Goal: Obtain resource: Download file/media

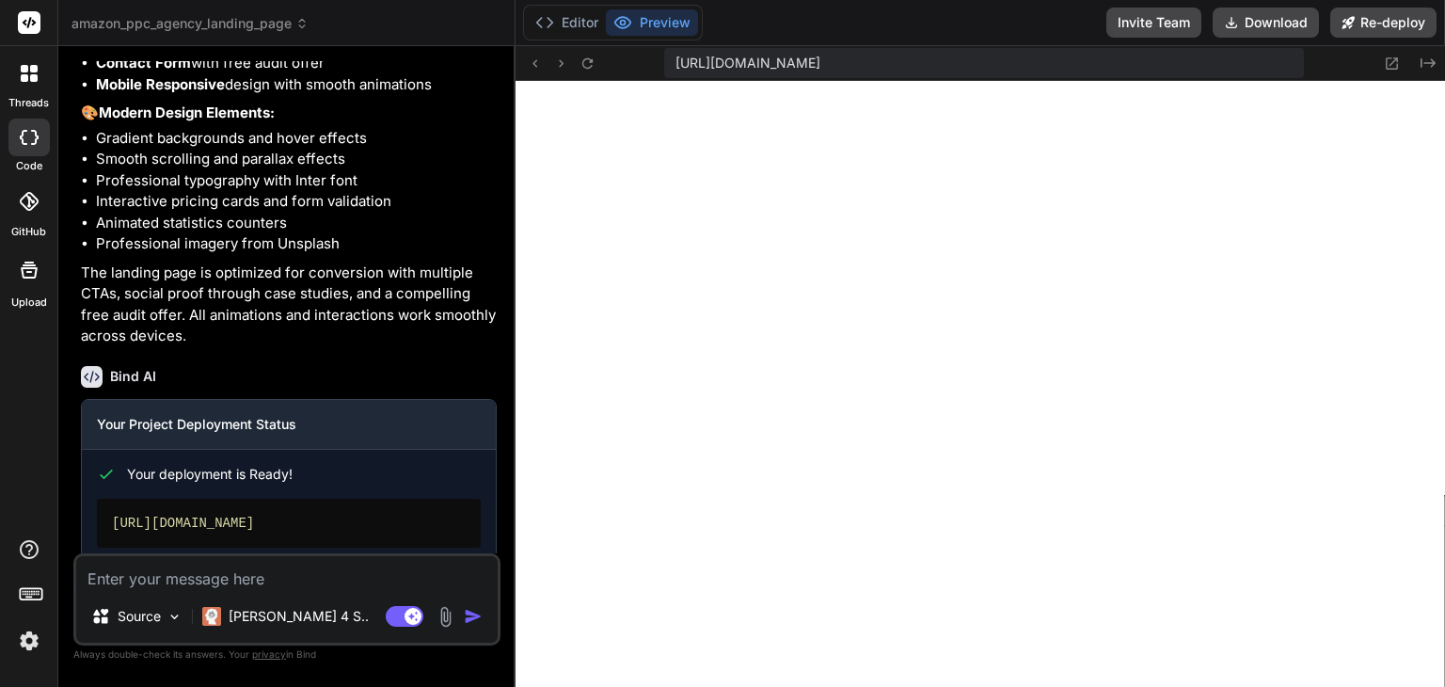
scroll to position [1841, 0]
click at [26, 139] on icon at bounding box center [29, 137] width 19 height 15
click at [18, 99] on label "threads" at bounding box center [28, 103] width 40 height 16
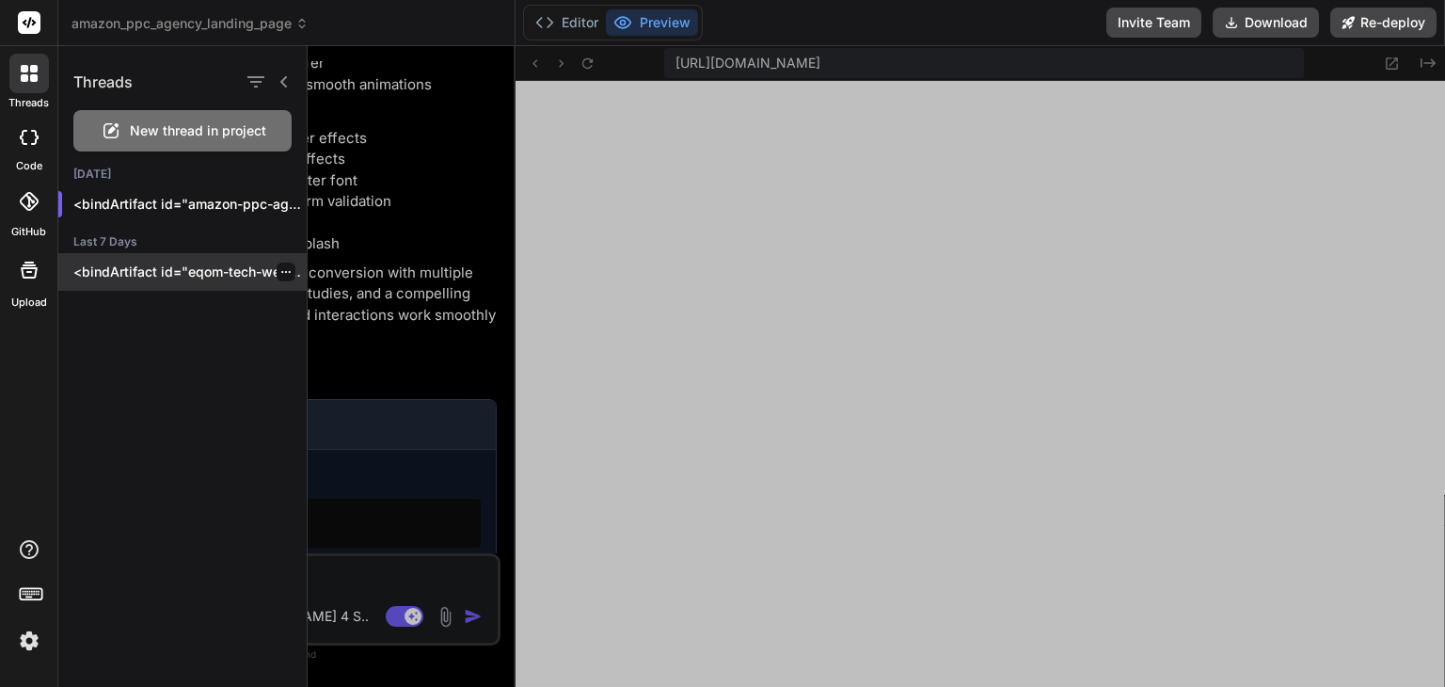
click at [139, 262] on p "<bindArtifact id="eqom-tech-website" title="EQOM Tech Website"> <bindAction typ…" at bounding box center [189, 271] width 233 height 19
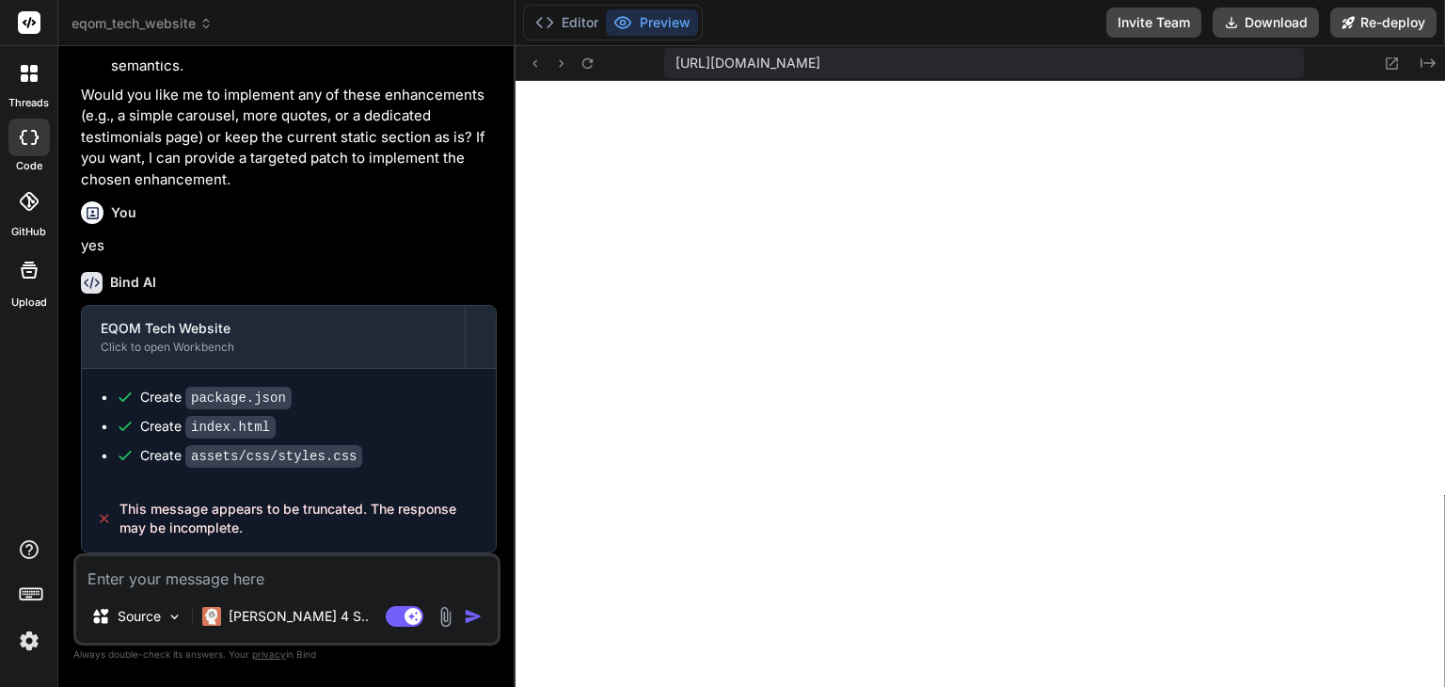
scroll to position [2654, 0]
click at [15, 94] on div "threads" at bounding box center [28, 78] width 57 height 65
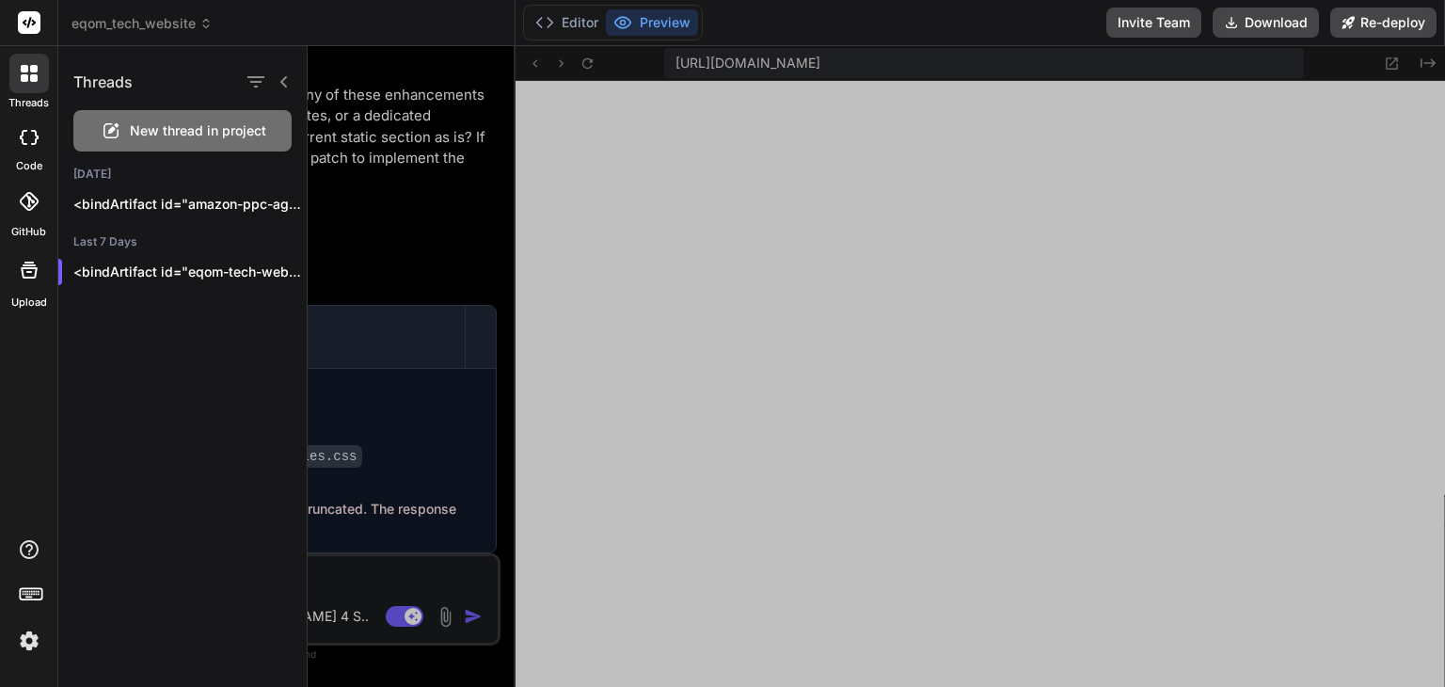
click at [24, 161] on label "code" at bounding box center [29, 166] width 26 height 16
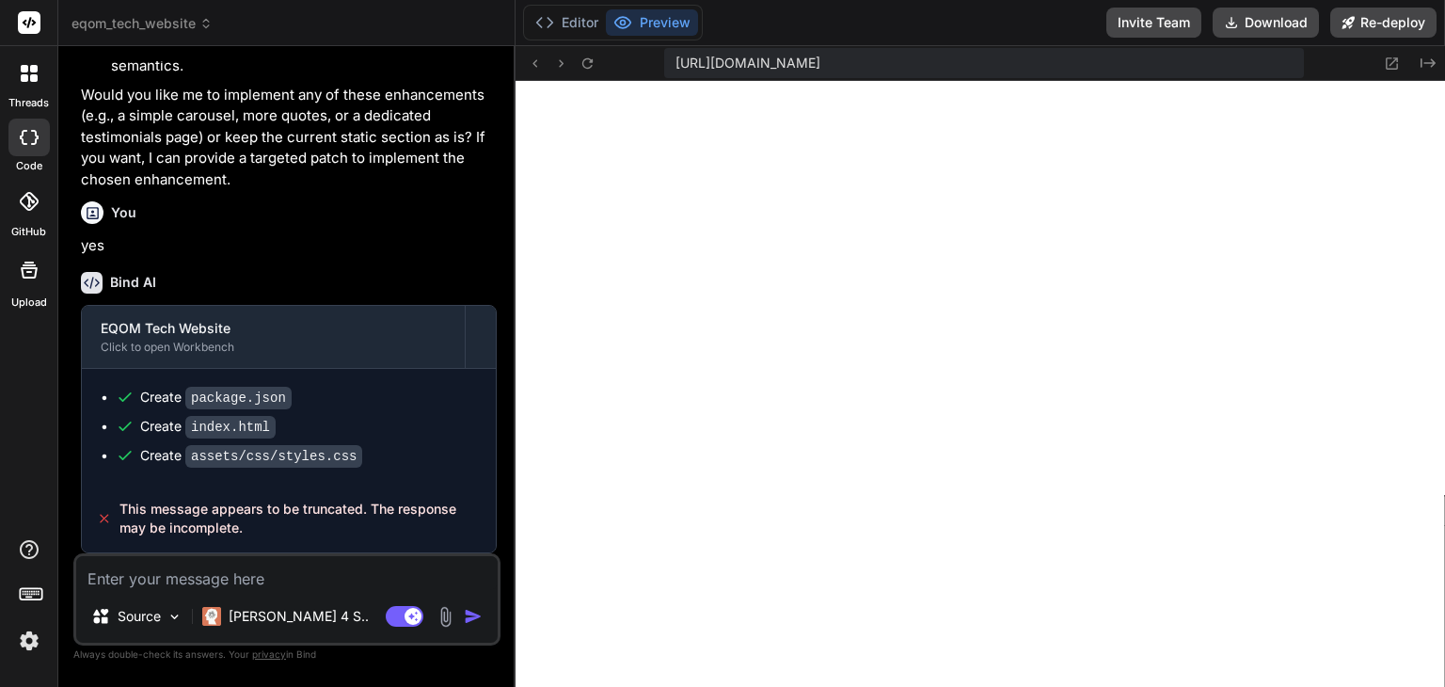
click at [20, 137] on icon at bounding box center [24, 137] width 8 height 15
click at [19, 95] on label "threads" at bounding box center [28, 103] width 40 height 16
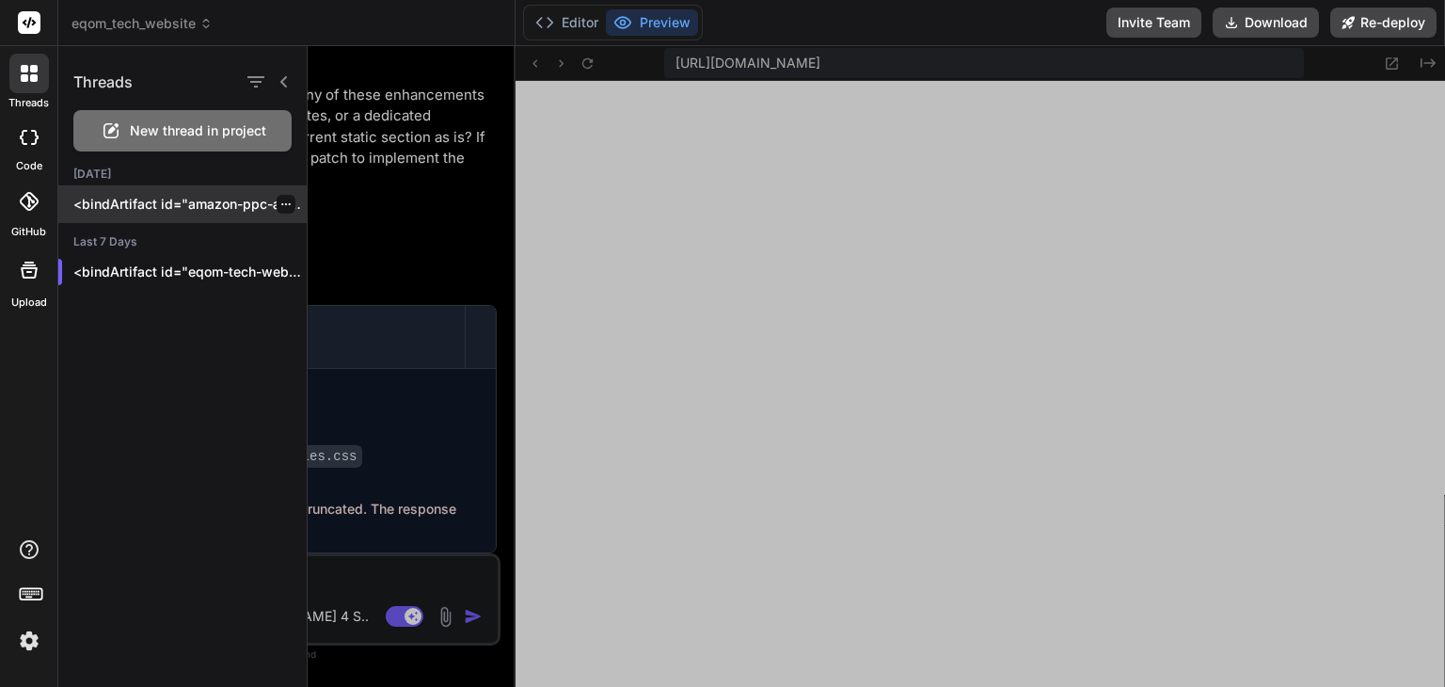
click at [145, 212] on p "<bindArtifact id="amazon-ppc-agency-land..." at bounding box center [189, 204] width 233 height 19
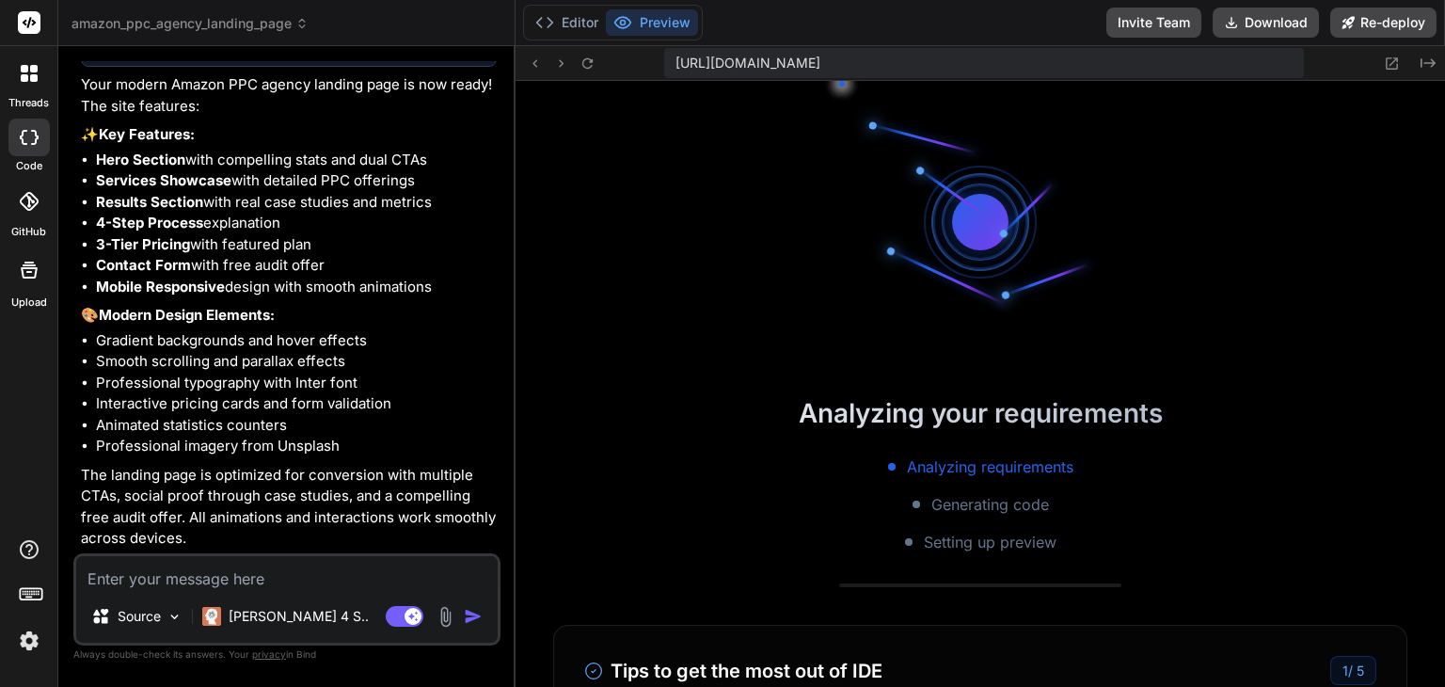
scroll to position [3612, 0]
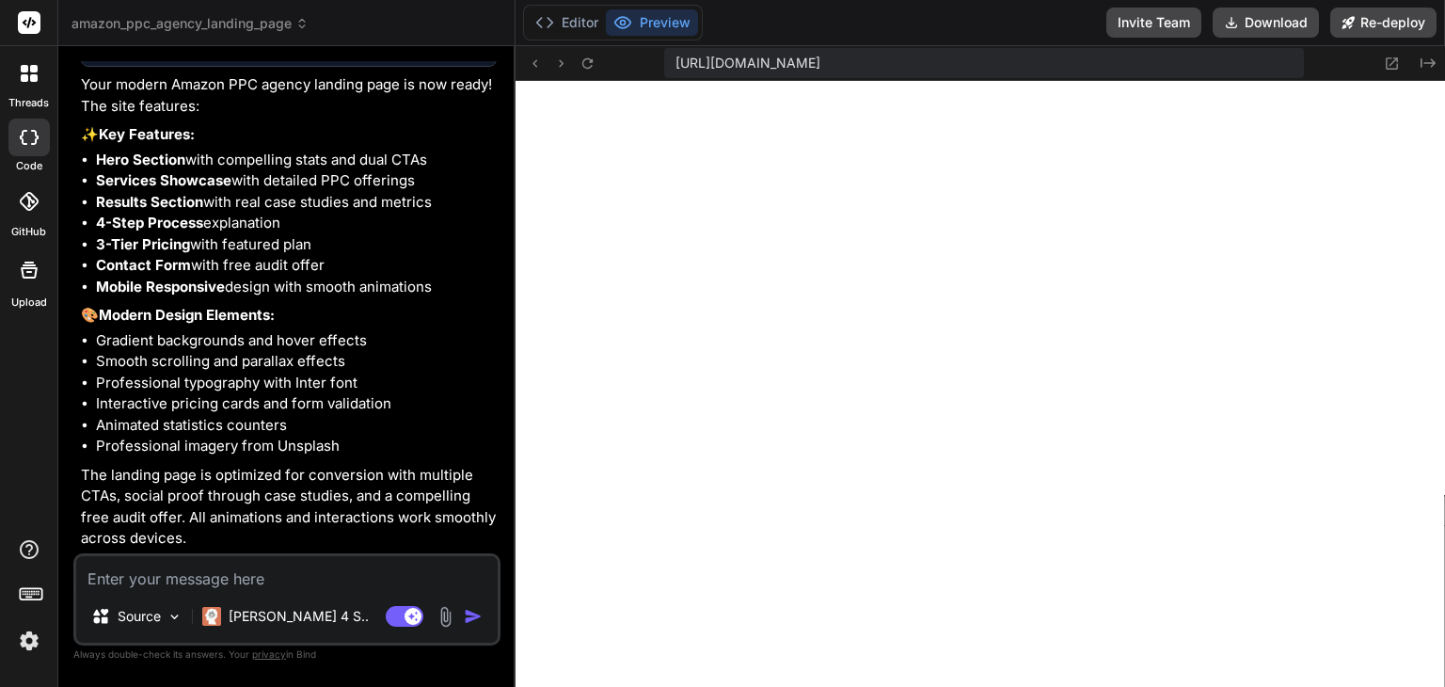
click at [23, 5] on div at bounding box center [28, 23] width 57 height 46
click at [25, 24] on icon at bounding box center [30, 22] width 14 height 11
click at [1291, 19] on button "Download" at bounding box center [1266, 23] width 106 height 30
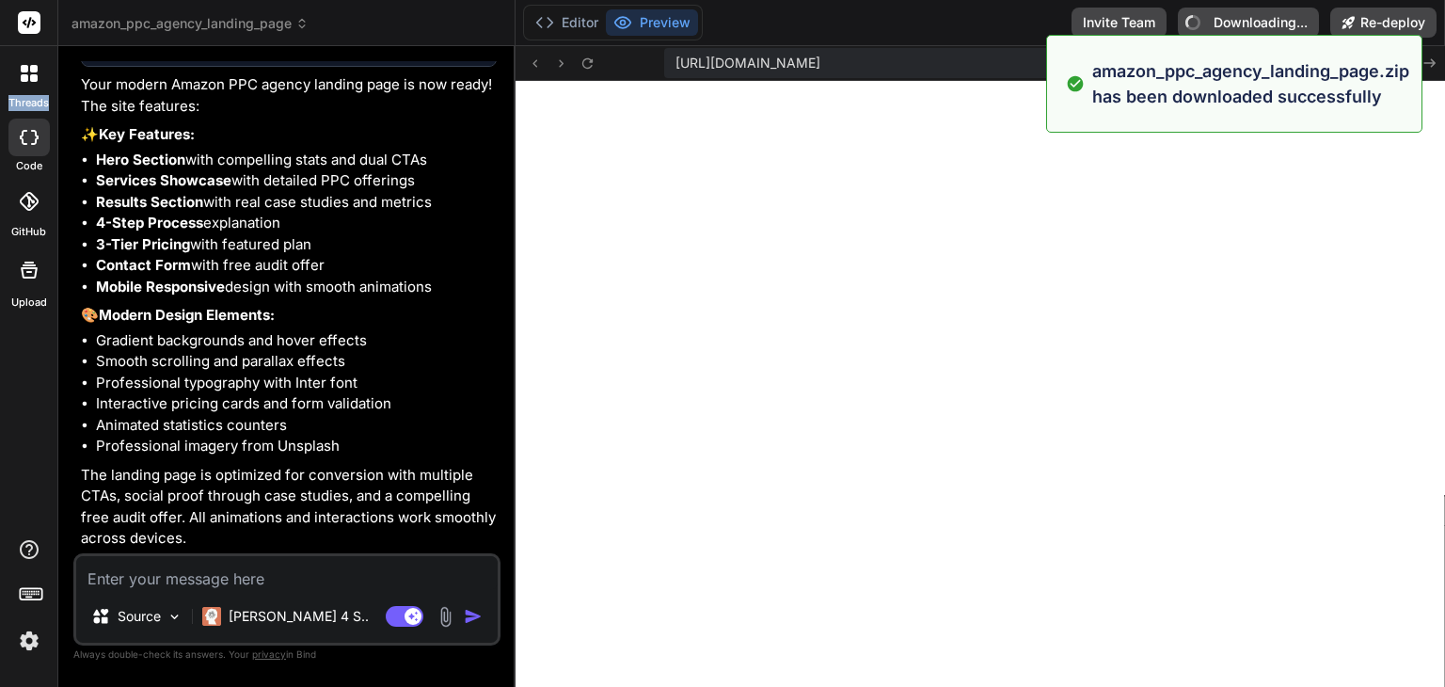
type textarea "x"
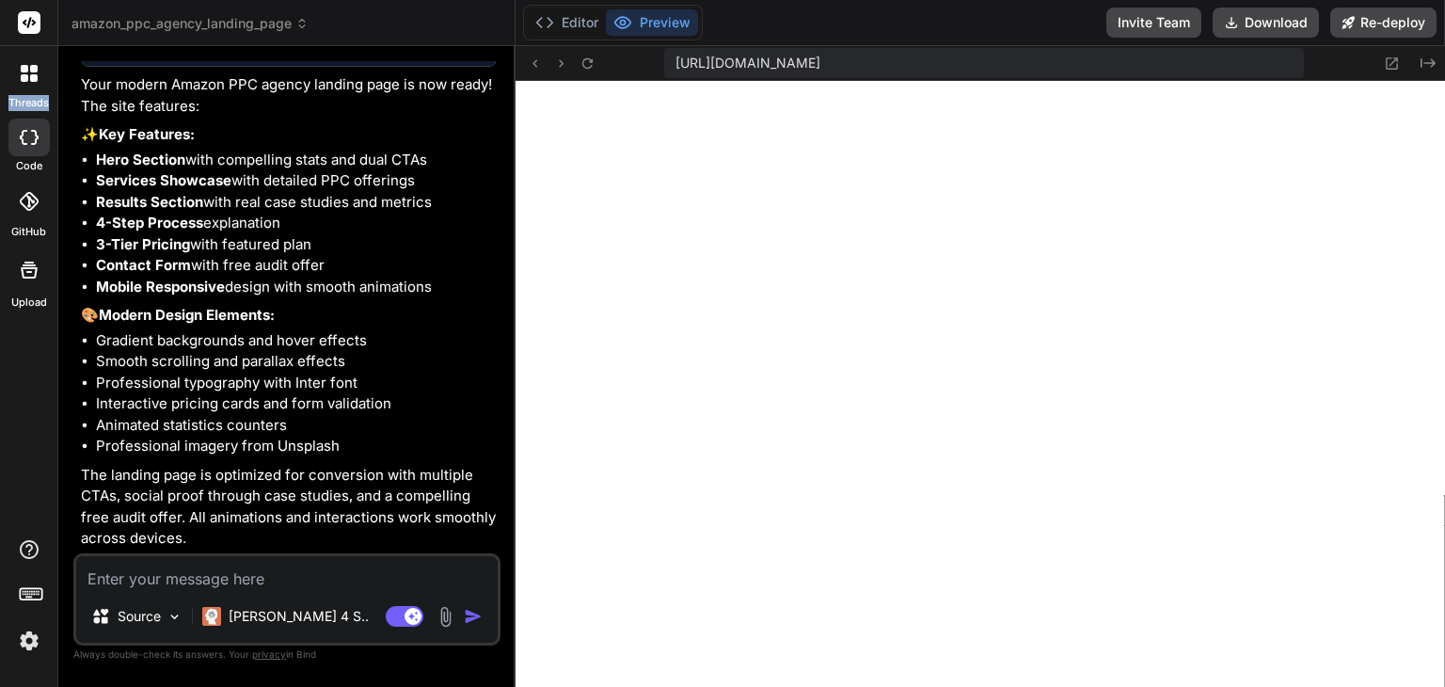
click at [25, 638] on img at bounding box center [29, 641] width 32 height 32
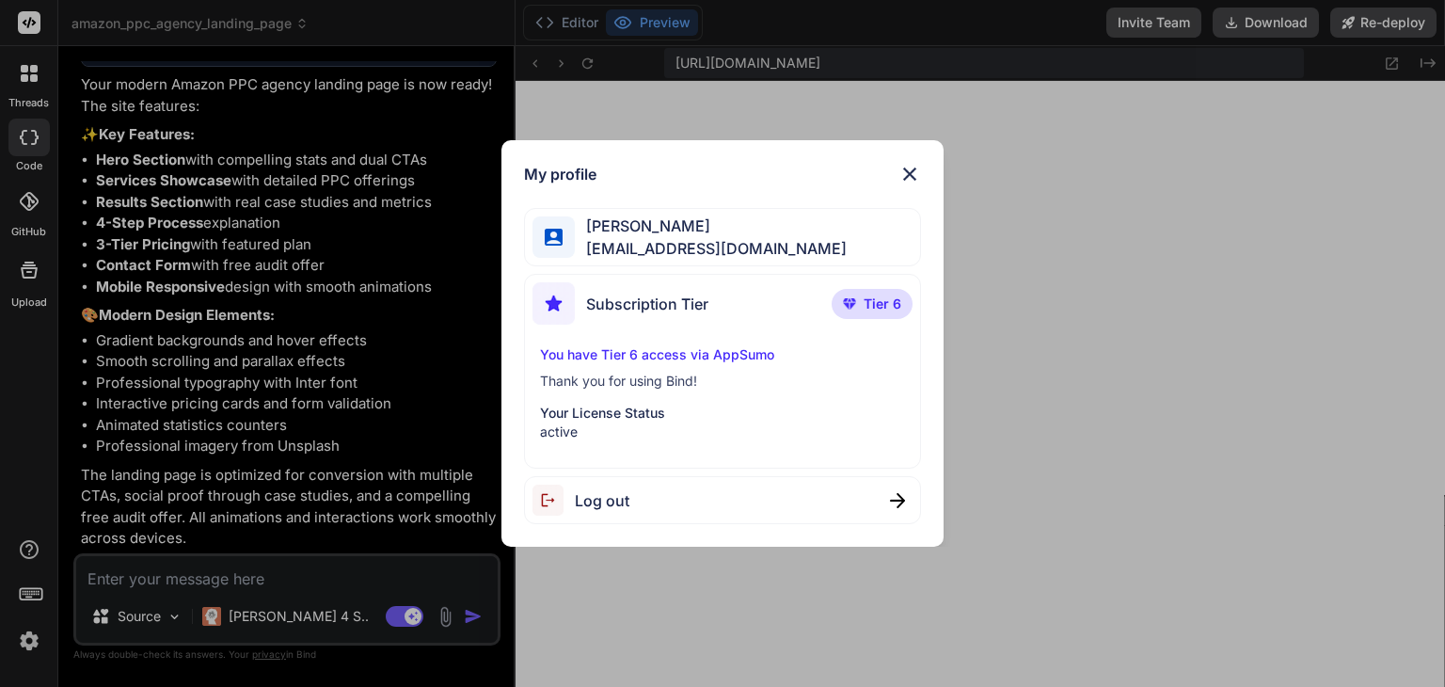
click at [661, 306] on span "Subscription Tier" at bounding box center [647, 304] width 122 height 23
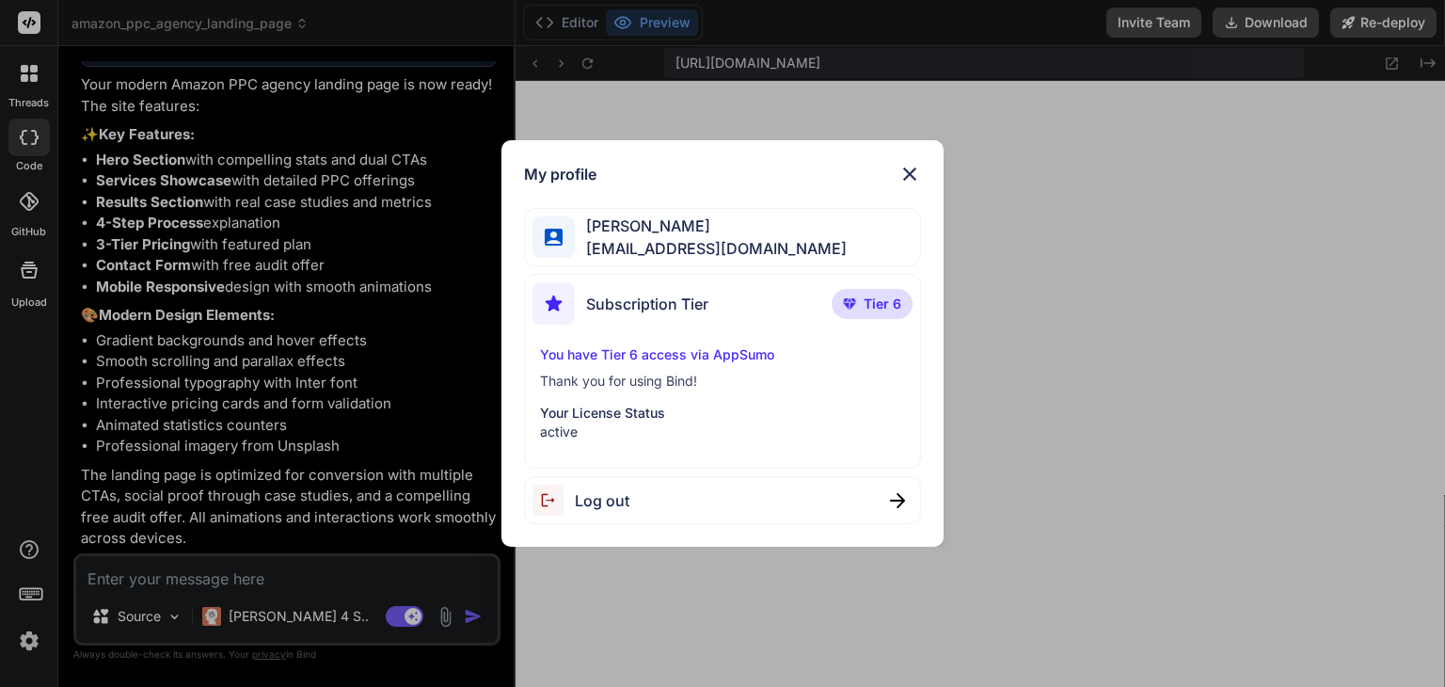
click at [654, 365] on div "You have Tier 6 access via AppSumo Thank you for using Bind! Your License Statu…" at bounding box center [721, 393] width 379 height 96
